Goal: Task Accomplishment & Management: Complete application form

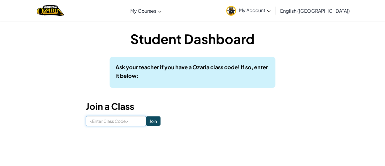
click at [133, 119] on input at bounding box center [116, 121] width 60 height 10
type input "SouthBusShare"
click input "Join" at bounding box center [153, 120] width 14 height 9
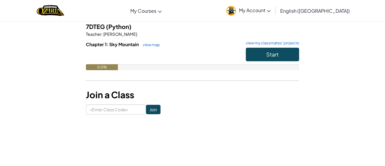
scroll to position [50, 0]
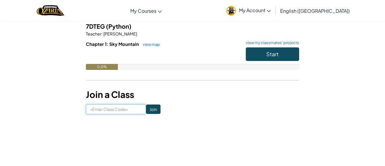
click at [131, 109] on input at bounding box center [116, 109] width 60 height 10
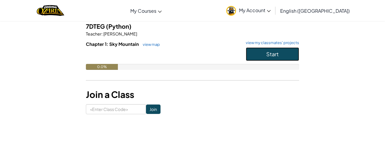
click at [277, 49] on button "Start" at bounding box center [272, 54] width 53 height 14
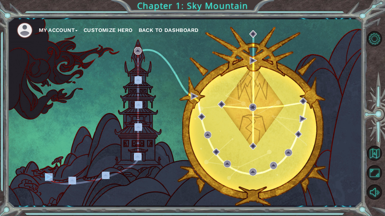
drag, startPoint x: 154, startPoint y: 86, endPoint x: 130, endPoint y: 0, distance: 89.0
click at [130, 0] on div "My Account Customize Hero Back to Dashboard Chapter 1: Sky Mountain" at bounding box center [192, 108] width 385 height 216
